Goal: Task Accomplishment & Management: Manage account settings

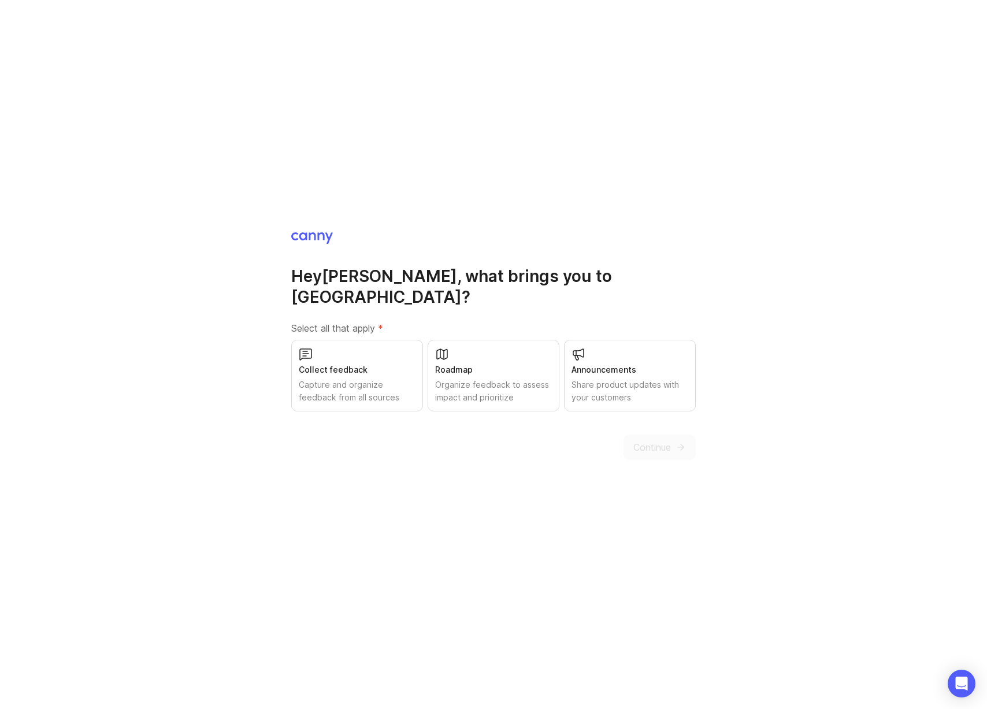
click at [390, 363] on div "Collect feedback" at bounding box center [357, 369] width 117 height 13
click at [649, 435] on button "Continue" at bounding box center [659, 447] width 72 height 25
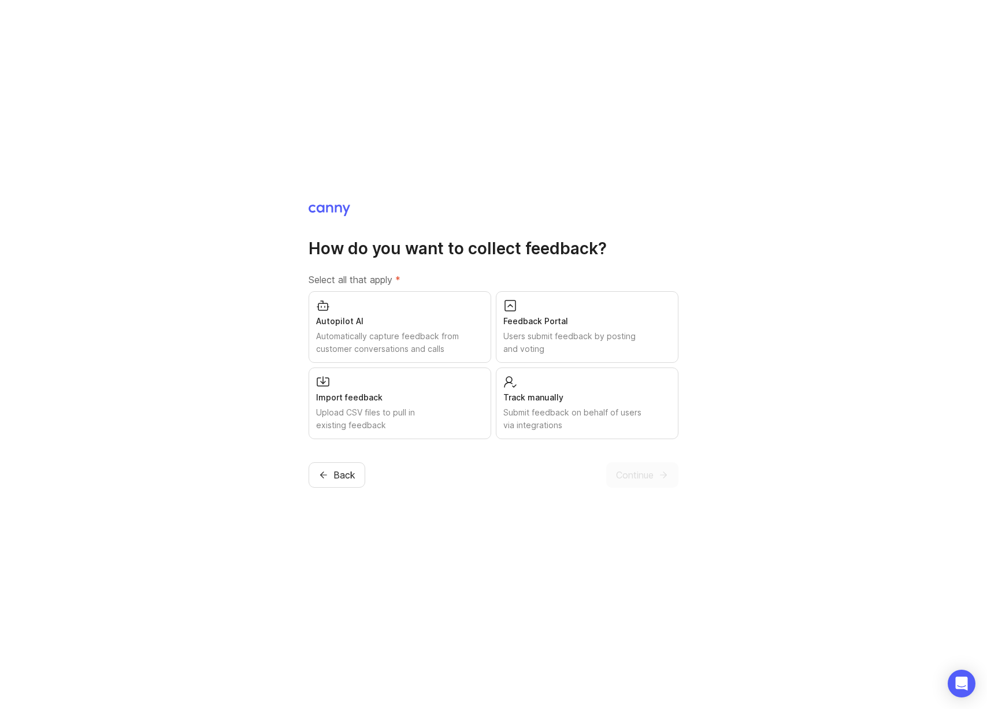
click at [556, 325] on div "Feedback Portal" at bounding box center [587, 321] width 168 height 13
click at [644, 477] on span "Continue" at bounding box center [635, 475] width 38 height 14
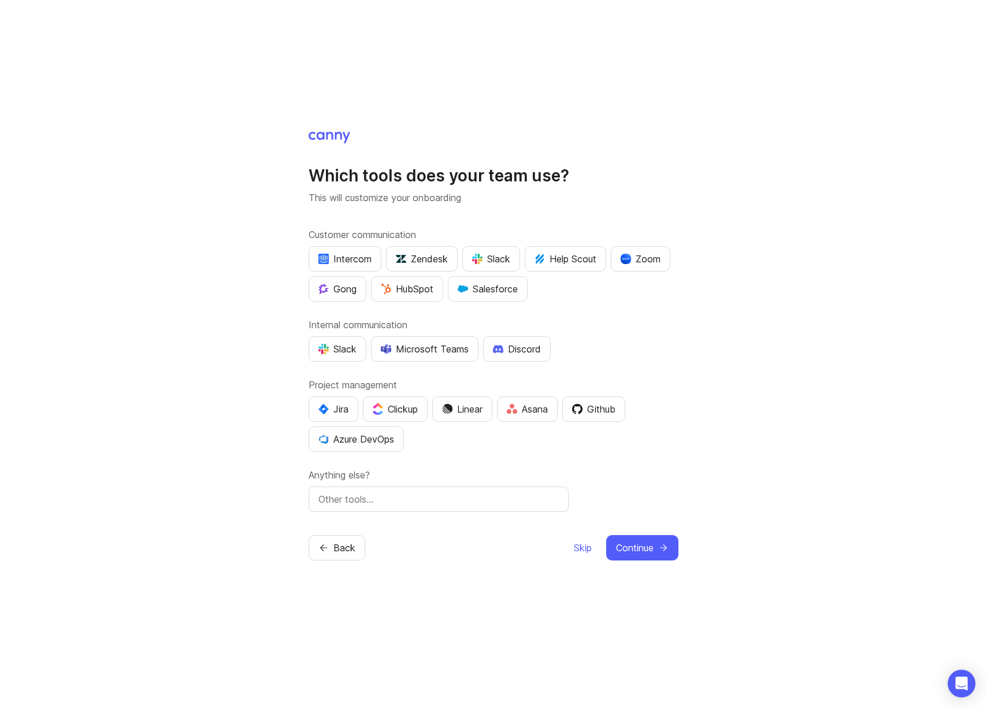
click at [582, 551] on span "Skip" at bounding box center [583, 548] width 18 height 14
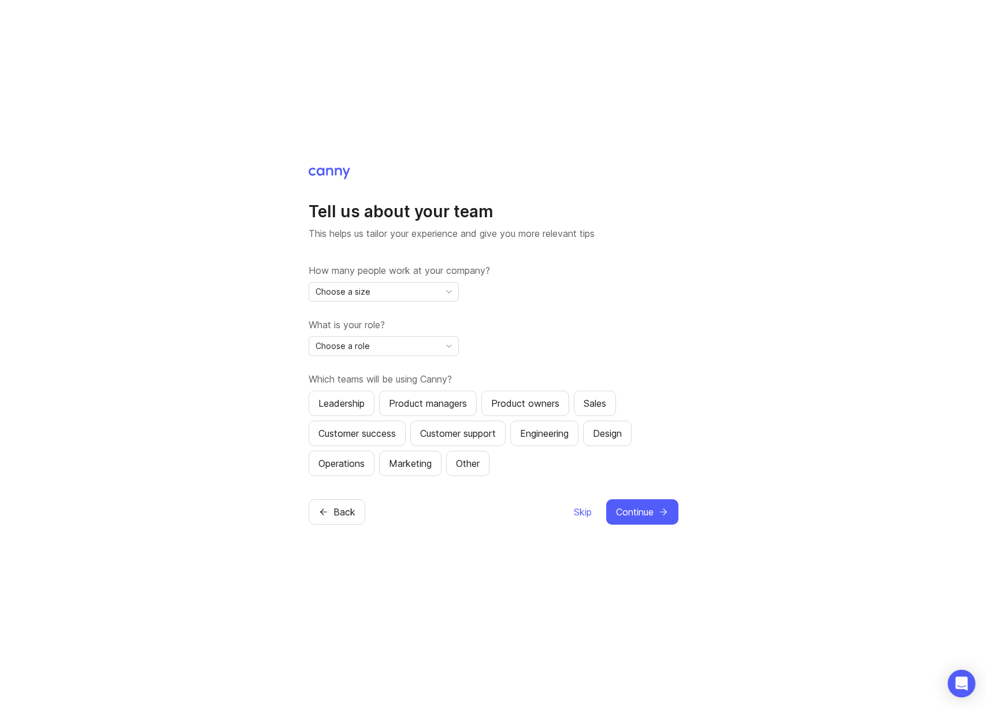
click at [582, 514] on span "Skip" at bounding box center [583, 512] width 18 height 14
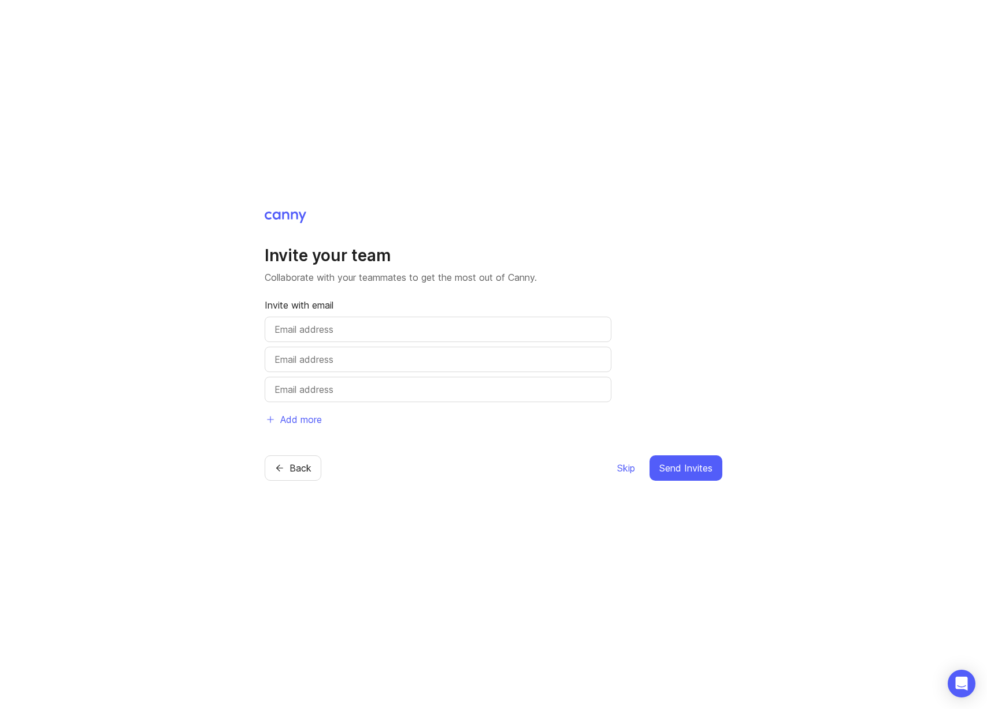
click at [623, 470] on span "Skip" at bounding box center [626, 468] width 18 height 14
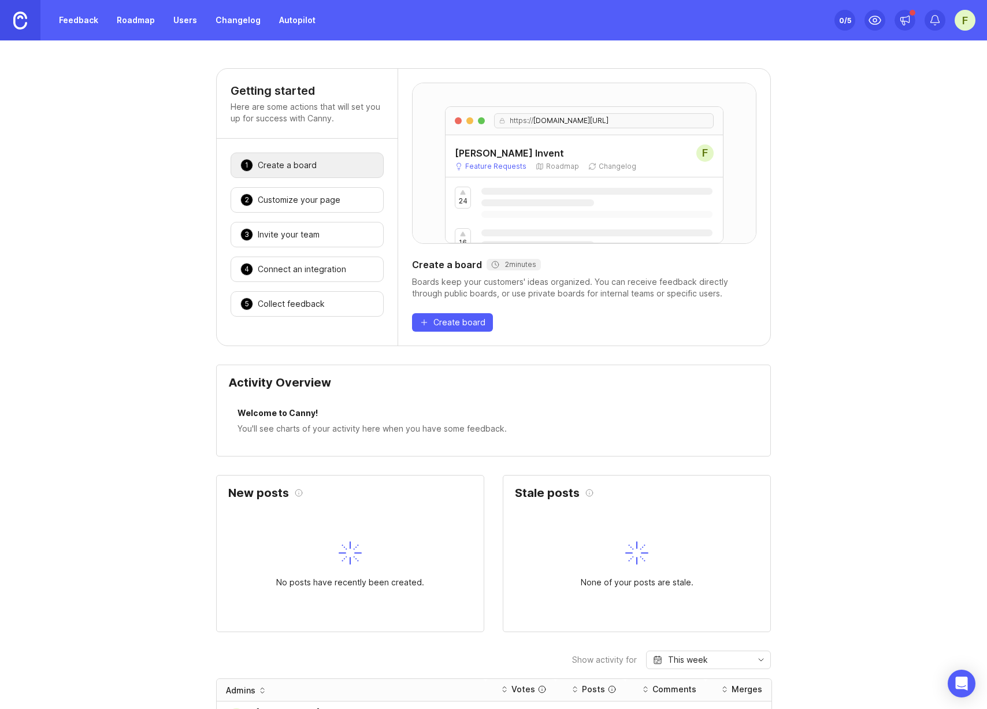
click at [84, 19] on link "Feedback" at bounding box center [78, 20] width 53 height 21
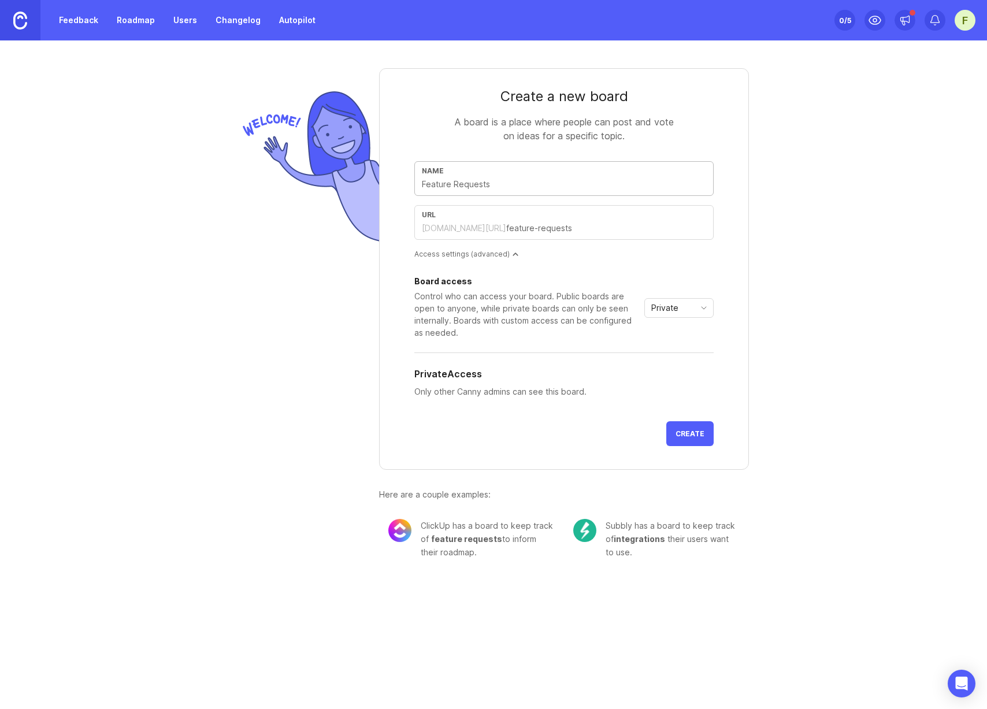
click at [967, 18] on div "F" at bounding box center [965, 20] width 21 height 21
click at [970, 51] on icon "Create a new workspace" at bounding box center [967, 51] width 8 height 8
click at [966, 18] on div "F" at bounding box center [965, 20] width 21 height 21
click at [965, 17] on div "F" at bounding box center [965, 20] width 21 height 21
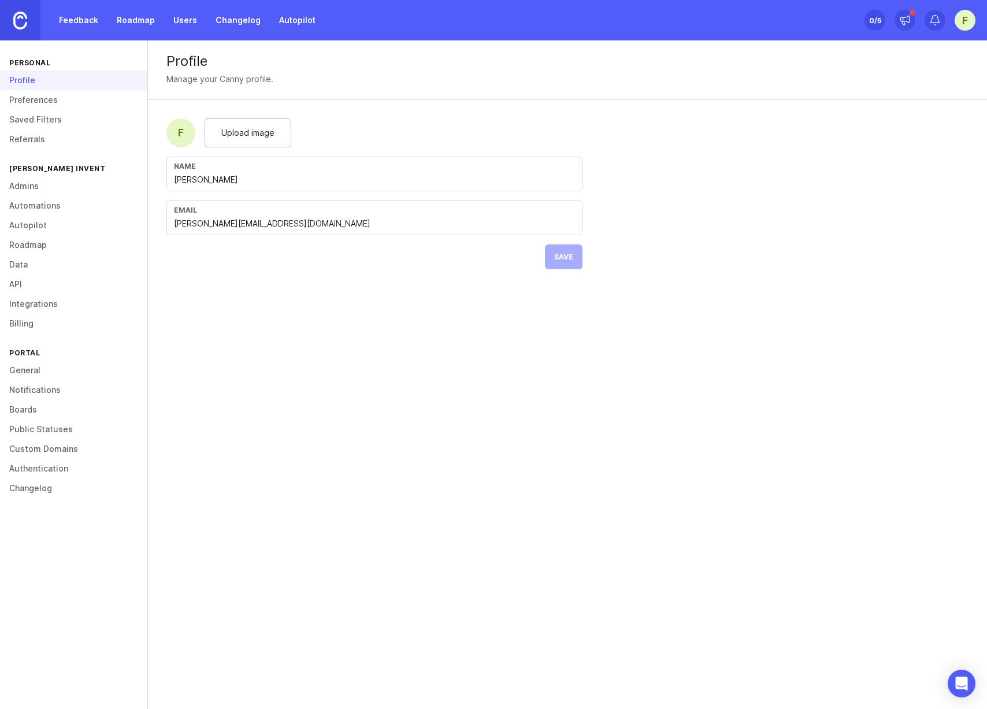
click at [21, 191] on link "Admins" at bounding box center [73, 186] width 147 height 20
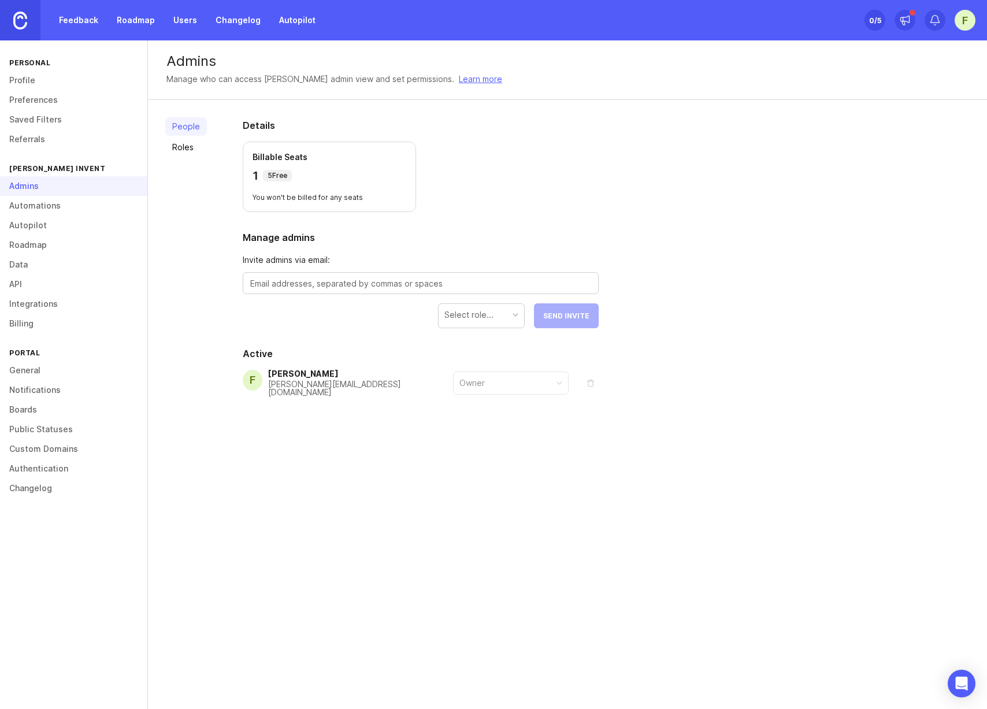
click at [34, 204] on link "Automations" at bounding box center [73, 206] width 147 height 20
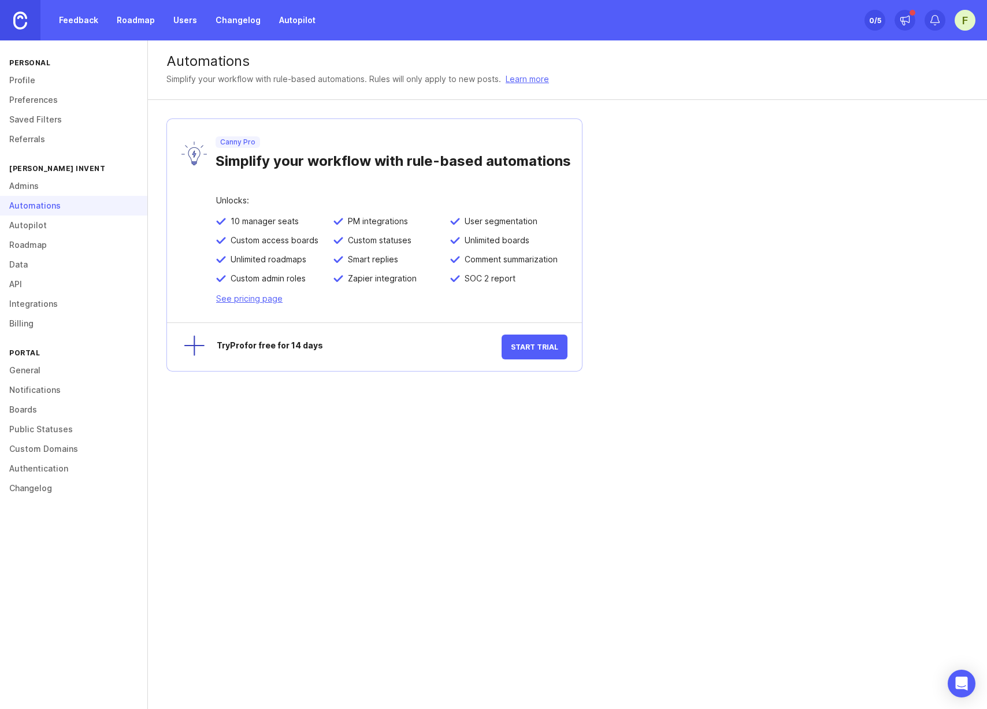
click at [35, 224] on link "Autopilot" at bounding box center [73, 226] width 147 height 20
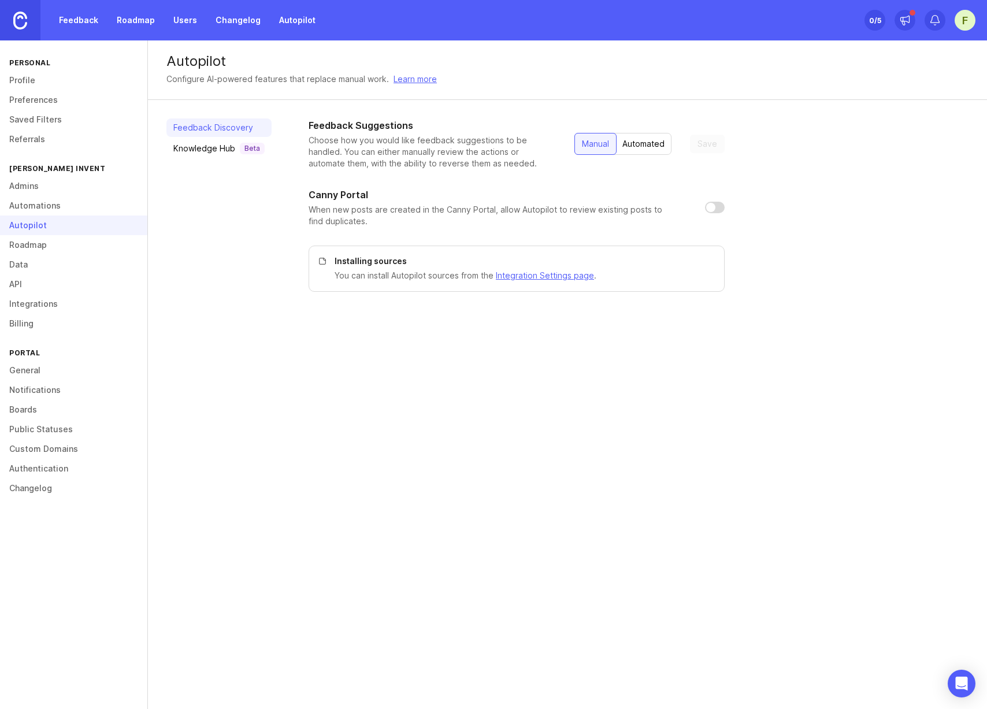
click at [41, 245] on link "Roadmap" at bounding box center [73, 245] width 147 height 20
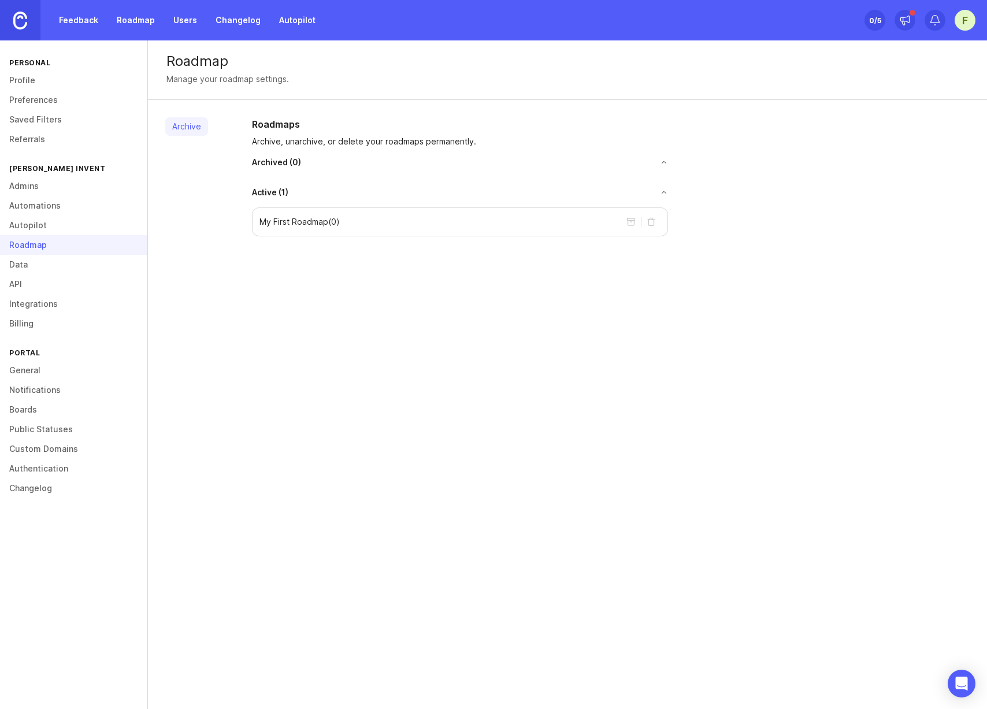
click at [30, 184] on link "Admins" at bounding box center [73, 186] width 147 height 20
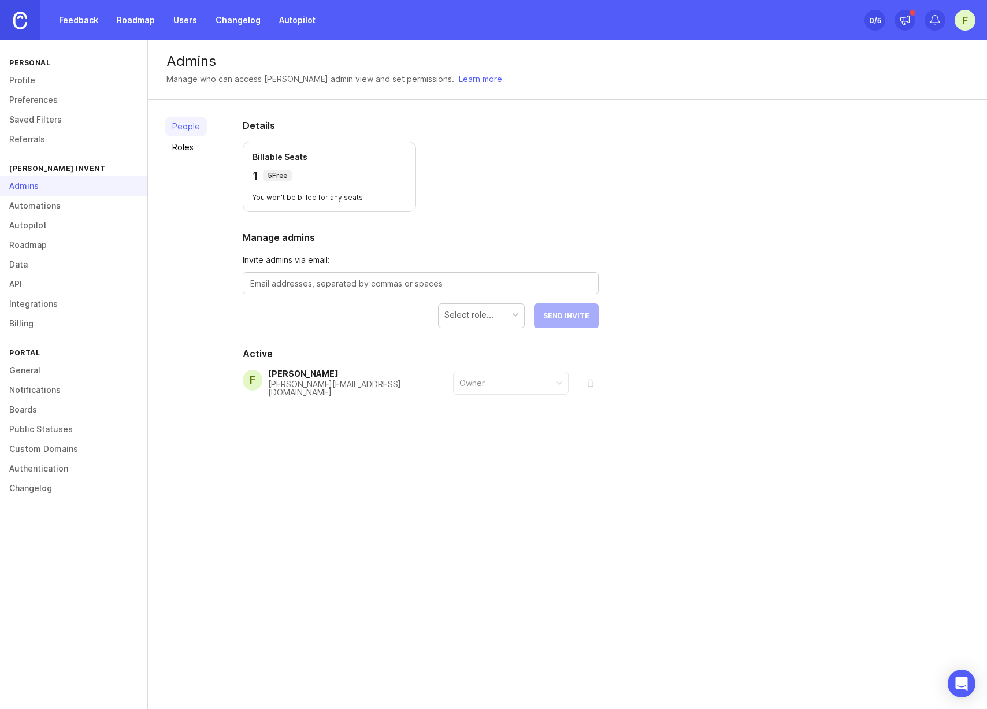
click at [36, 369] on link "General" at bounding box center [73, 371] width 147 height 20
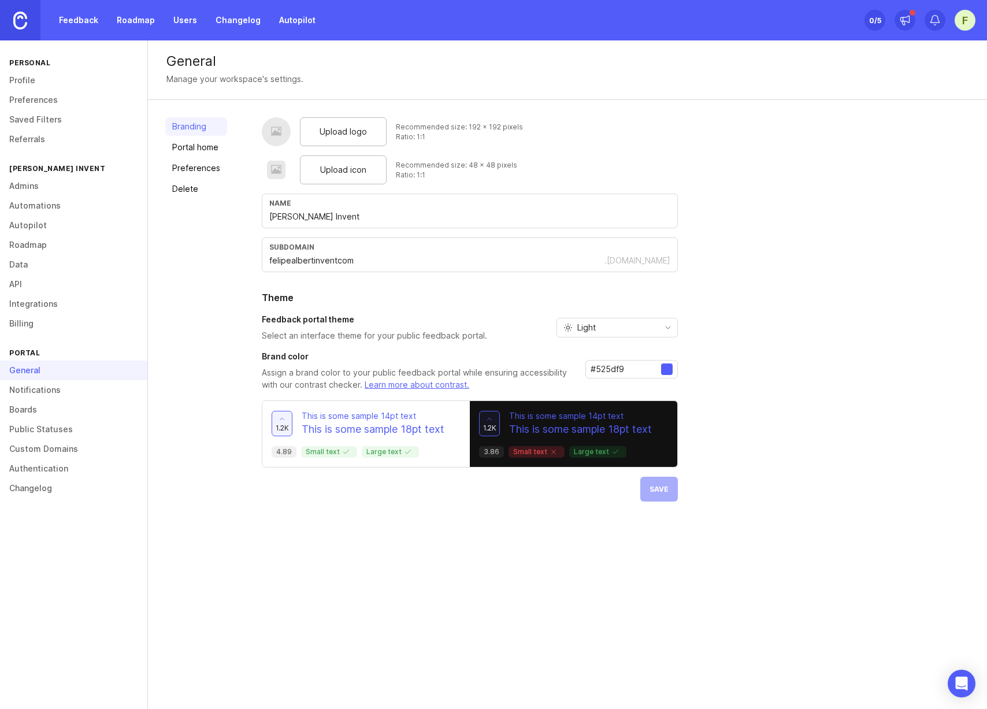
click at [31, 178] on link "Admins" at bounding box center [73, 186] width 147 height 20
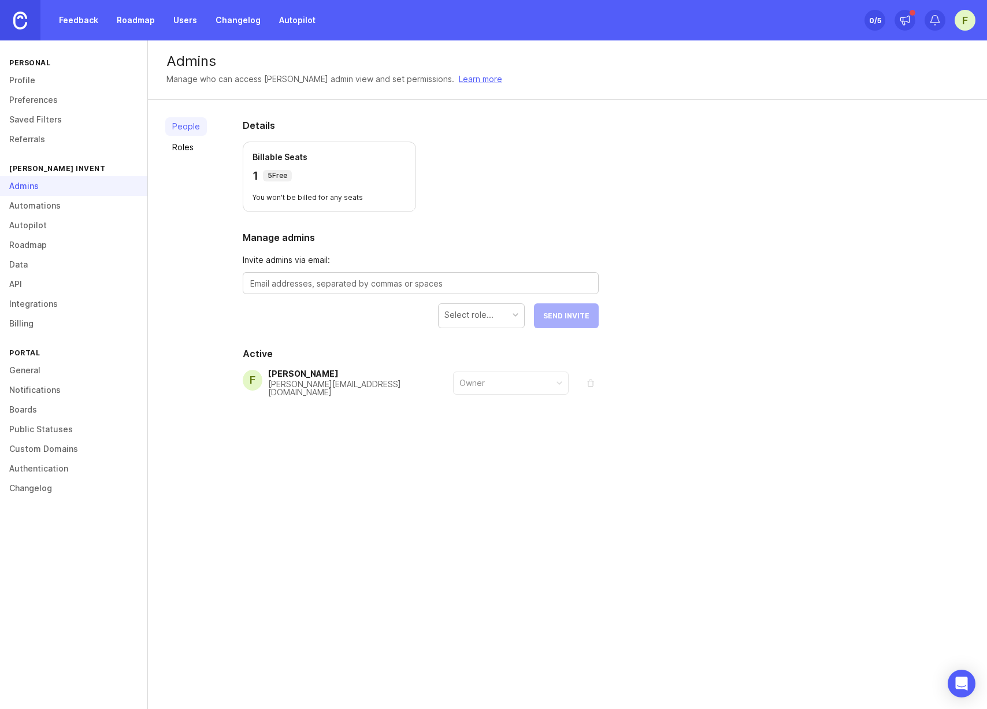
click at [31, 77] on link "Profile" at bounding box center [73, 80] width 147 height 20
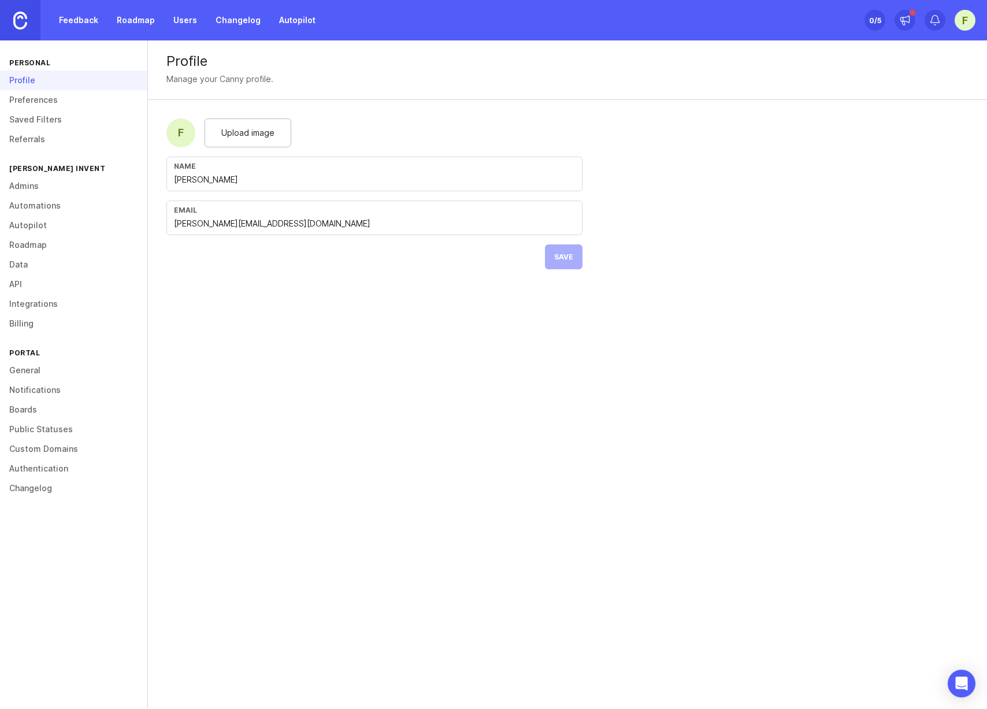
click at [28, 102] on link "Preferences" at bounding box center [73, 100] width 147 height 20
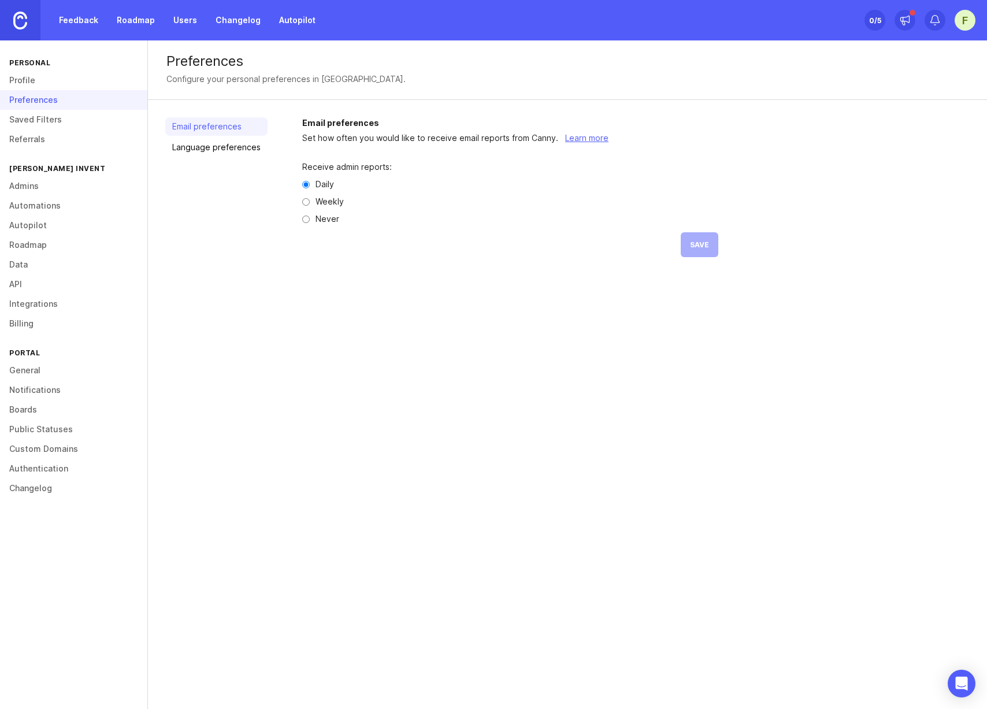
click at [28, 122] on link "Saved Filters" at bounding box center [73, 120] width 147 height 20
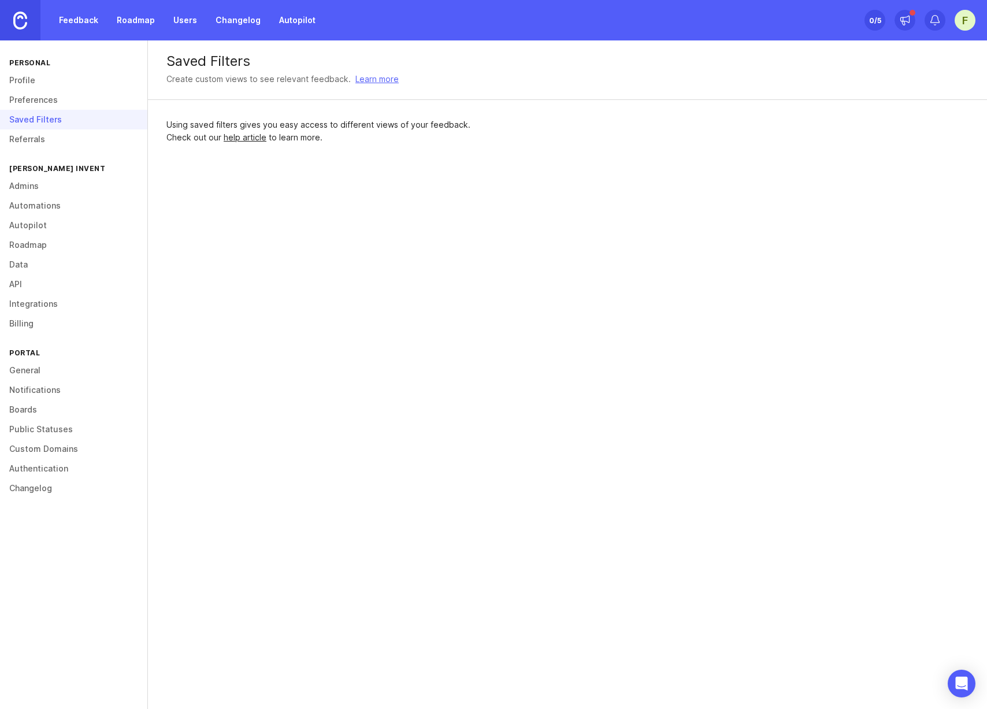
click at [31, 145] on link "Referrals" at bounding box center [73, 139] width 147 height 20
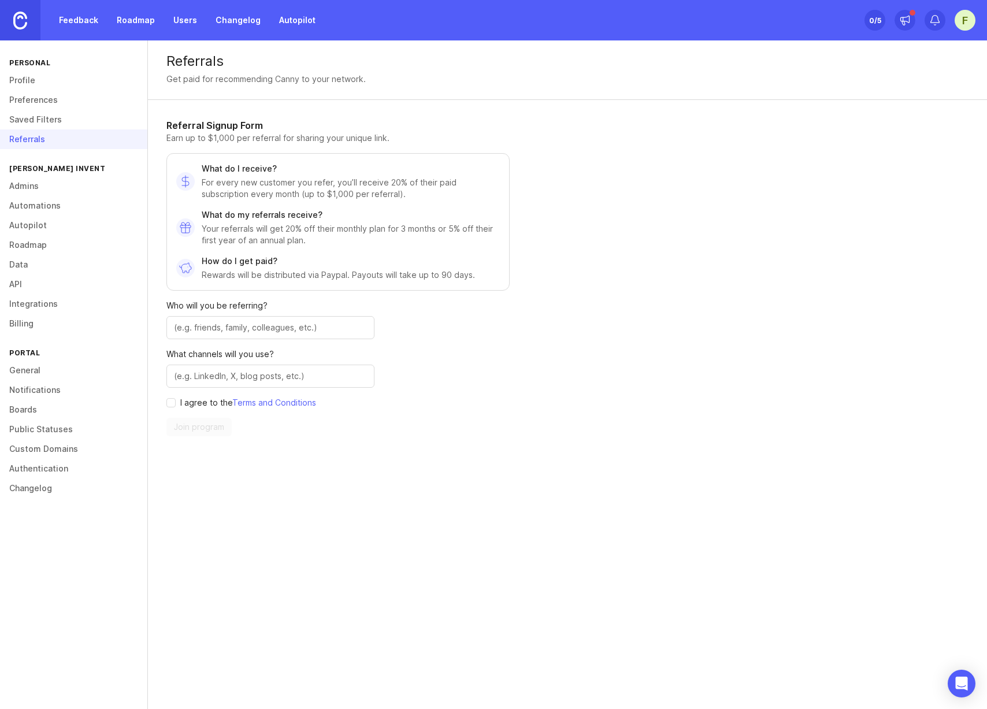
click at [83, 17] on link "Feedback" at bounding box center [78, 20] width 53 height 21
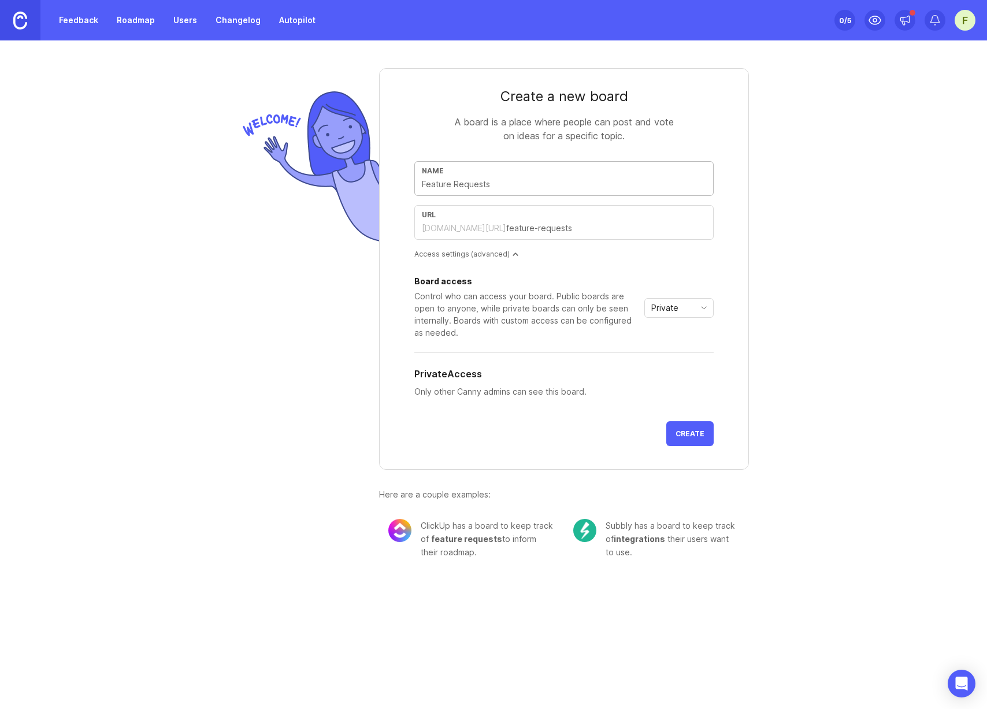
click at [236, 24] on link "Changelog" at bounding box center [238, 20] width 59 height 21
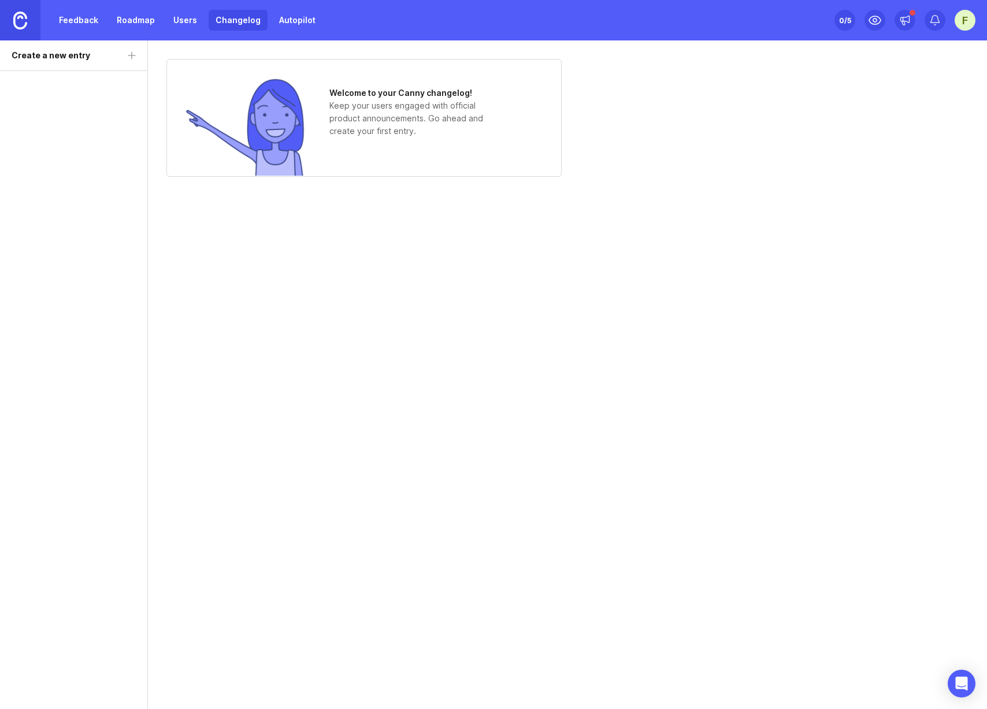
click at [966, 16] on div "F" at bounding box center [965, 20] width 21 height 21
click at [918, 165] on div "Logout" at bounding box center [924, 168] width 116 height 18
